Goal: Information Seeking & Learning: Learn about a topic

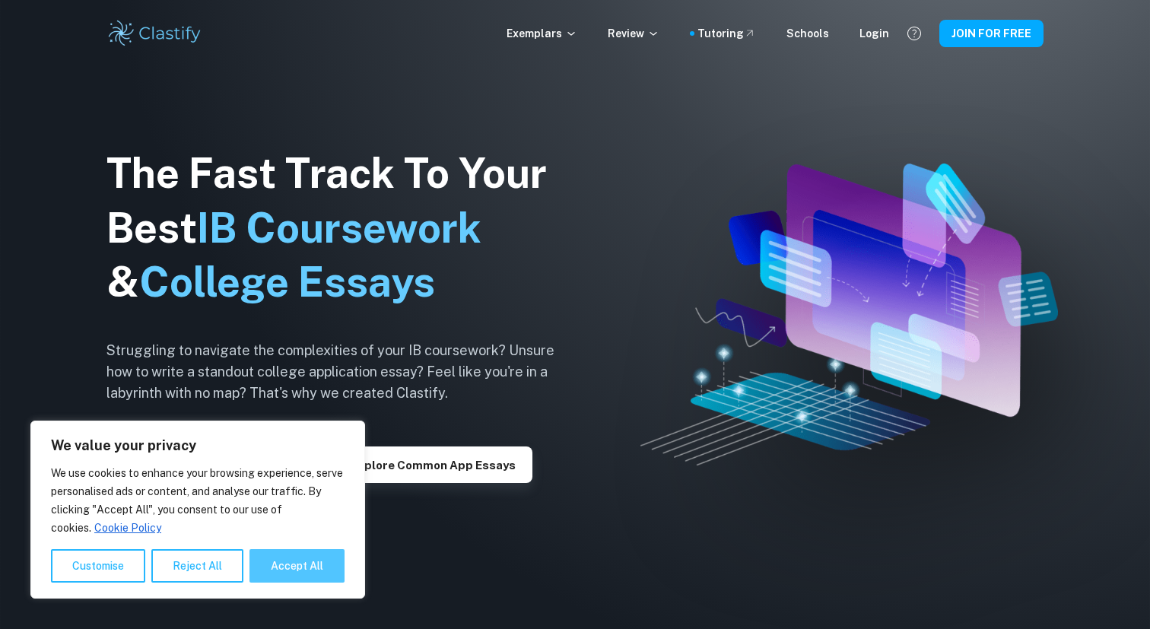
click at [295, 562] on button "Accept All" at bounding box center [296, 565] width 95 height 33
checkbox input "true"
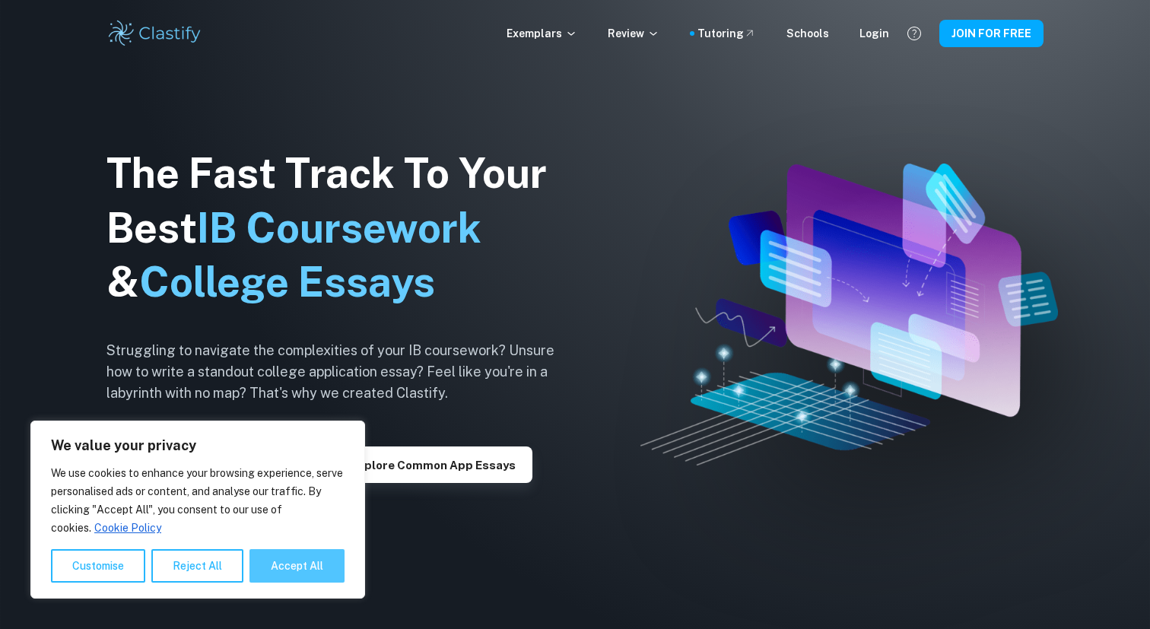
checkbox input "true"
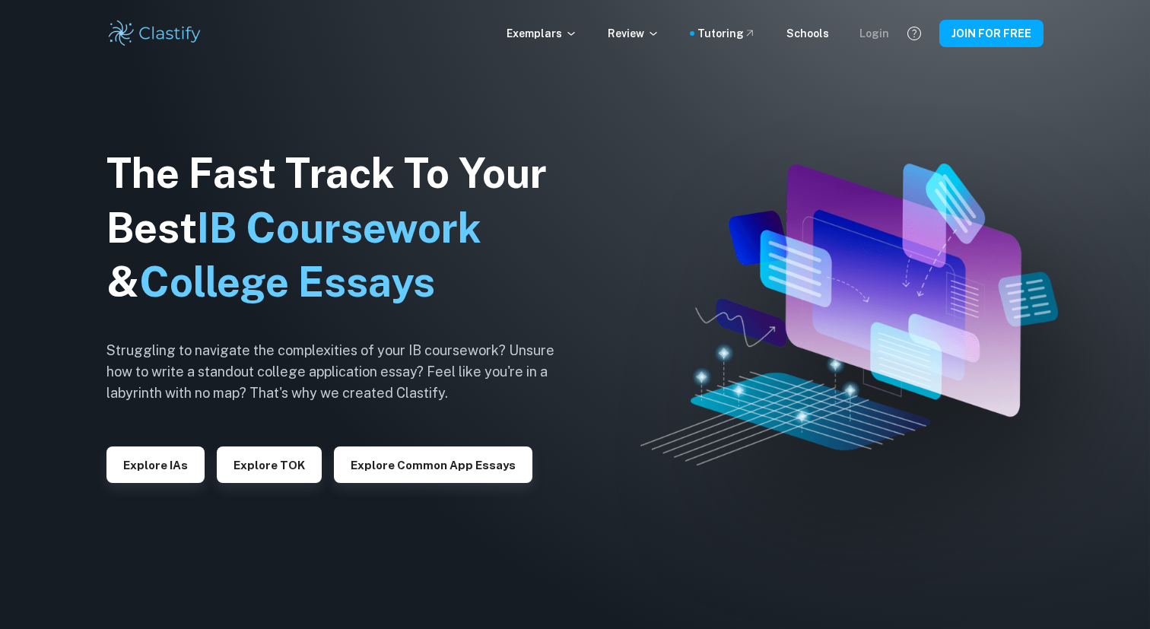
click at [875, 38] on div "Login" at bounding box center [874, 33] width 30 height 17
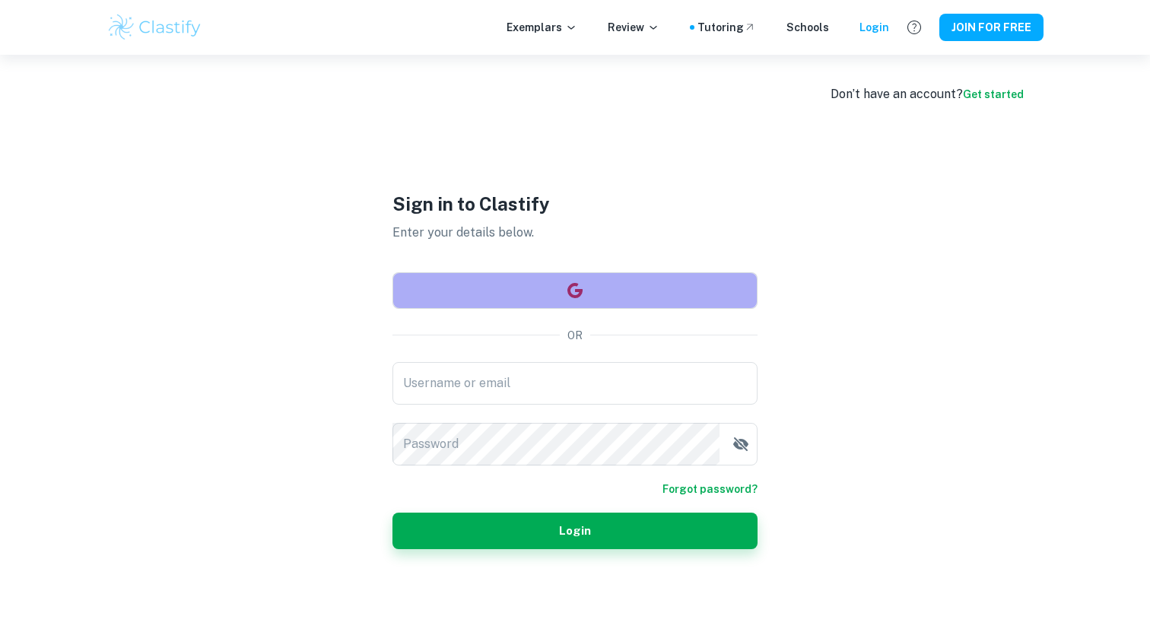
click at [609, 291] on button "button" at bounding box center [574, 290] width 365 height 37
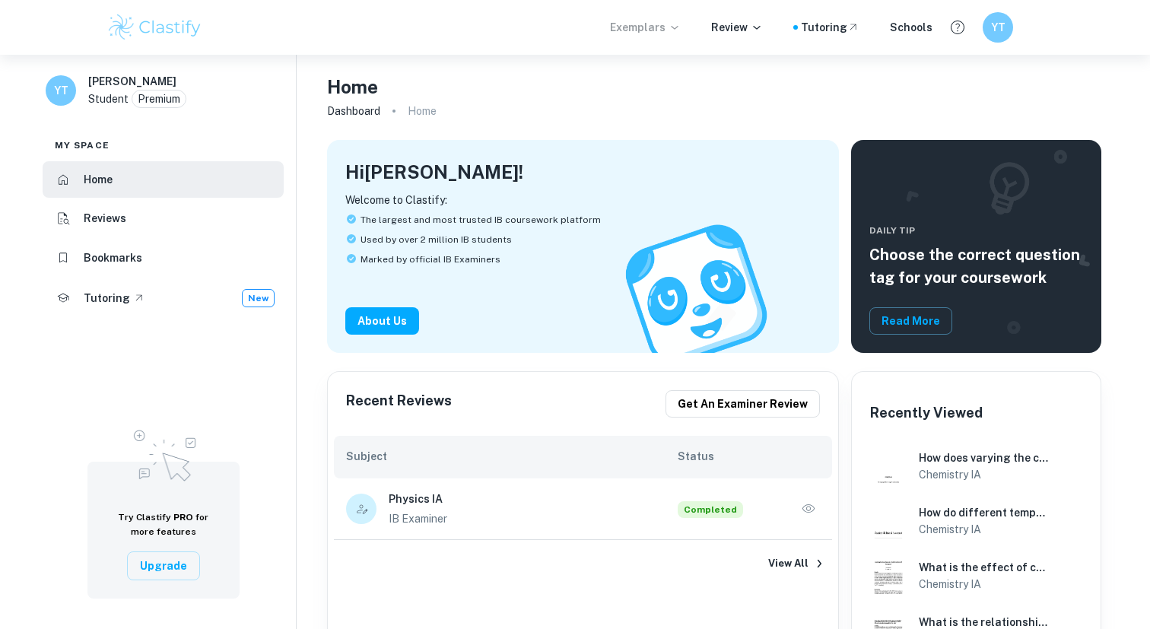
click at [659, 25] on p "Exemplars" at bounding box center [645, 27] width 71 height 17
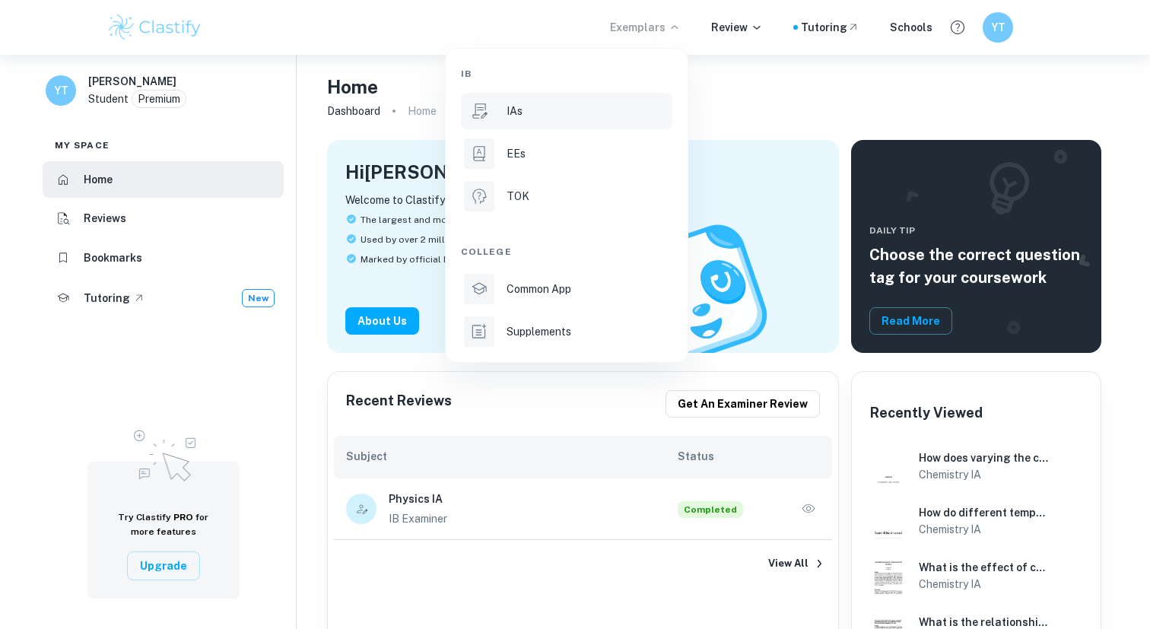
click at [573, 125] on li "IAs" at bounding box center [566, 111] width 211 height 37
